Goal: Task Accomplishment & Management: Manage account settings

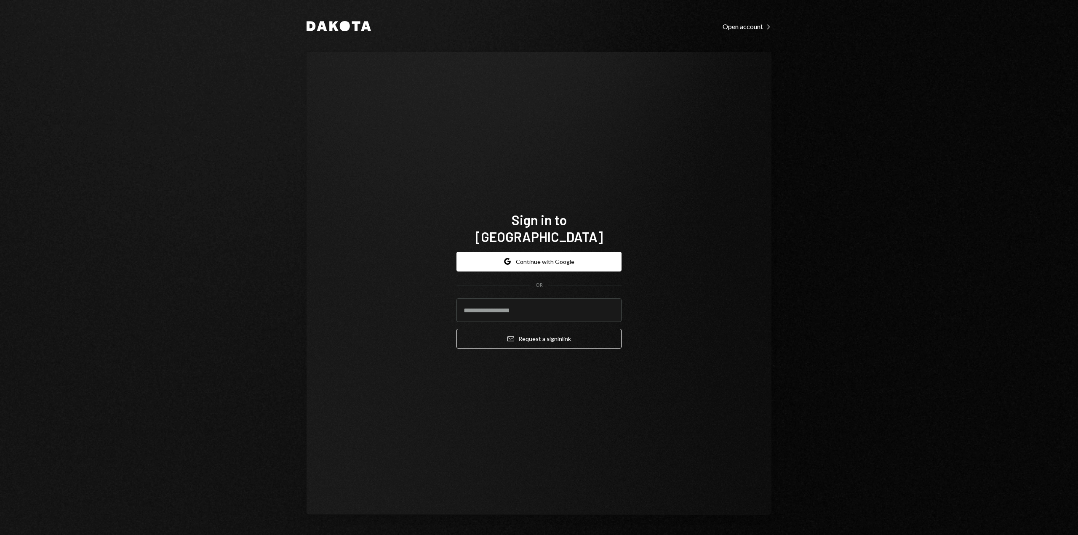
type input "**********"
click at [510, 336] on icon "submit" at bounding box center [510, 338] width 7 height 5
